Goal: Complete application form

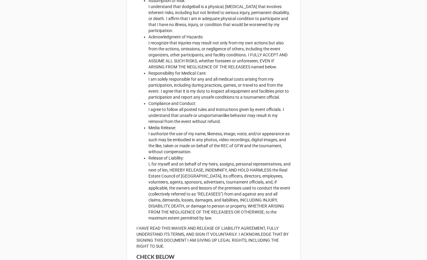
scroll to position [814, 0]
